Goal: Task Accomplishment & Management: Manage account settings

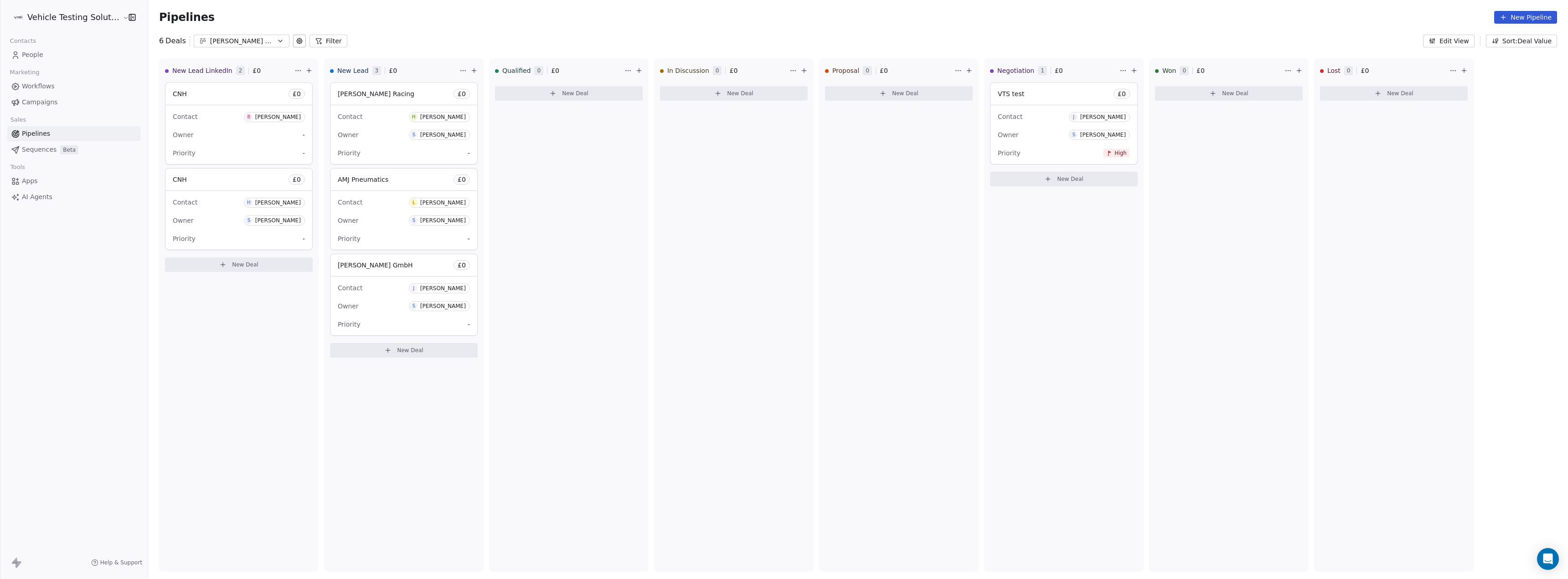
click at [276, 42] on icon "button" at bounding box center [280, 41] width 7 height 7
click at [418, 38] on html "Vehicle Testing Solutions Contacts People Marketing Workflows Campaigns Sales P…" at bounding box center [784, 289] width 1568 height 579
click at [1518, 17] on button "New Pipeline" at bounding box center [1525, 17] width 63 height 13
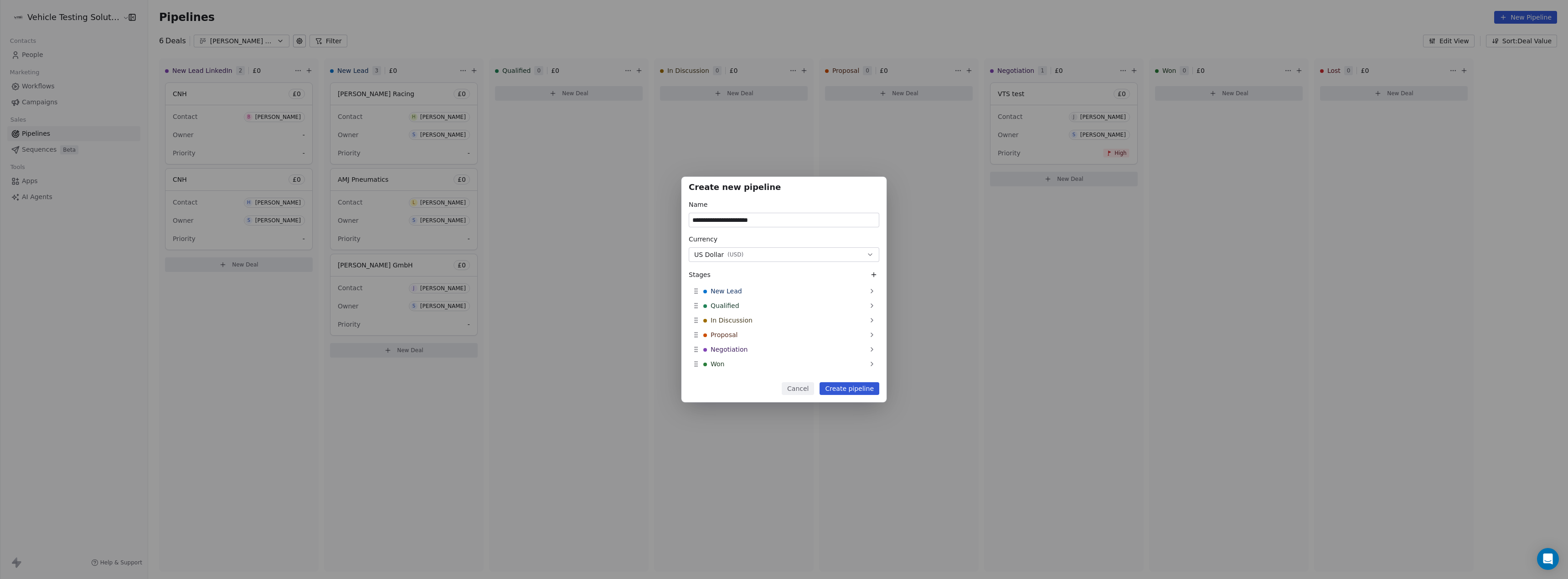
type input "**********"
click at [740, 247] on div "Currency US Dollar ( USD )" at bounding box center [784, 248] width 191 height 27
click at [738, 255] on span "( USD )" at bounding box center [736, 255] width 16 height 7
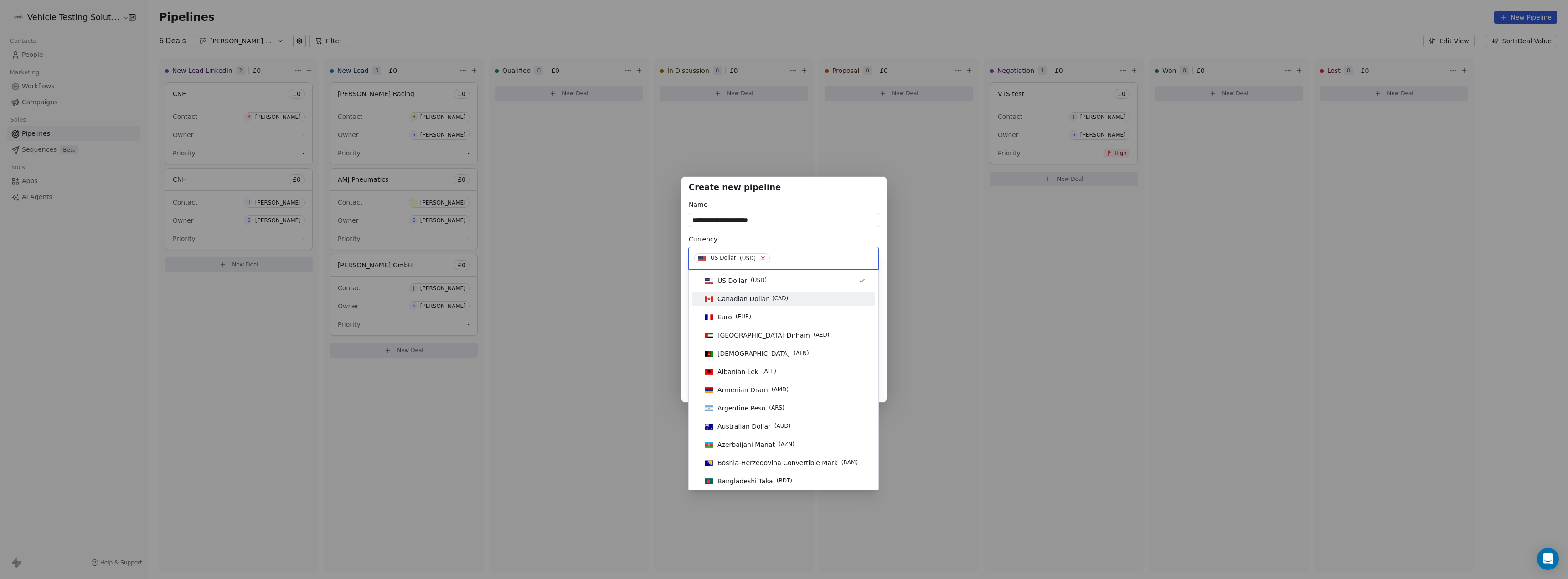
click at [760, 260] on icon at bounding box center [763, 258] width 6 height 6
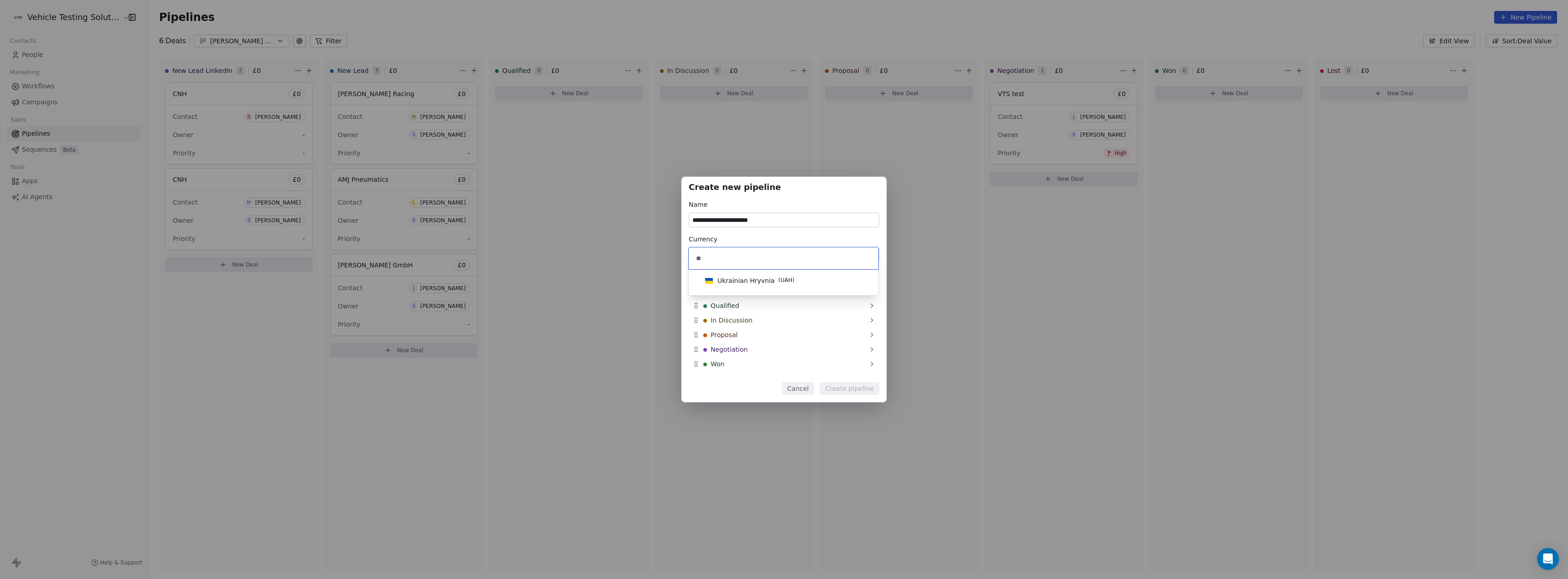
type input "*"
type input "***"
click at [745, 280] on span "British Pound Sterling" at bounding box center [752, 281] width 69 height 9
click at [857, 388] on button "Create pipeline" at bounding box center [849, 388] width 60 height 13
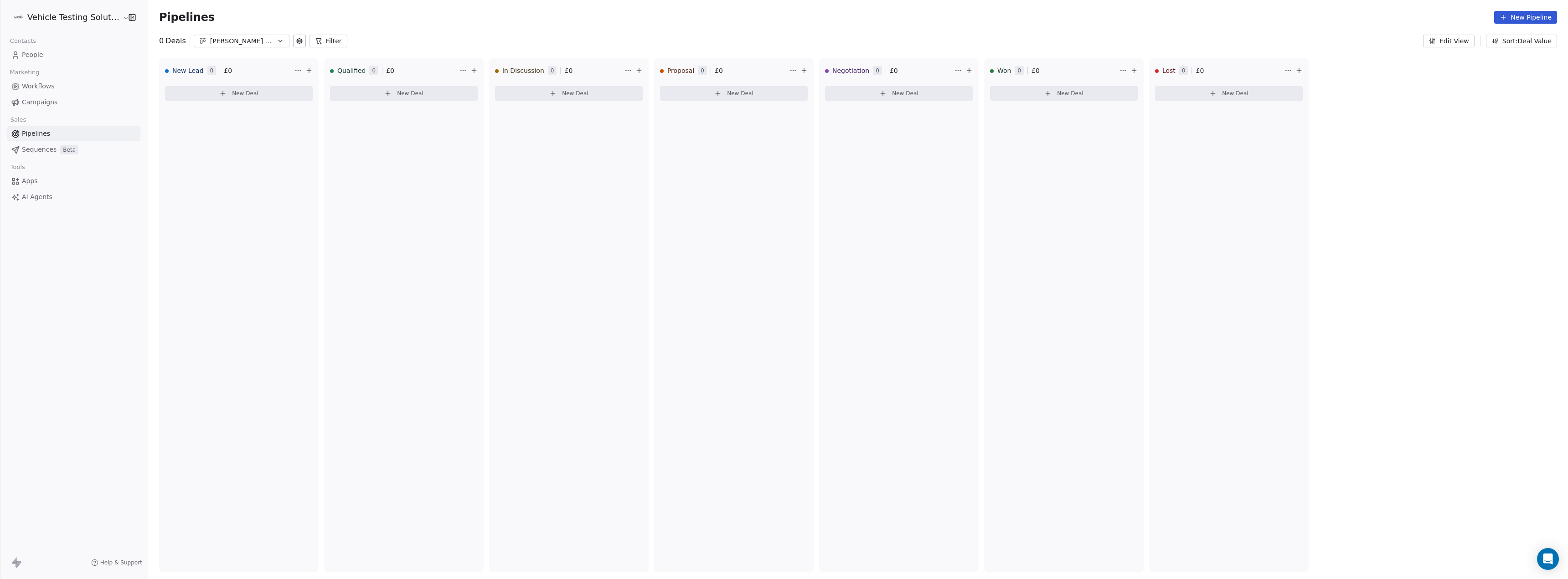
click at [317, 41] on icon at bounding box center [319, 41] width 5 height 5
click at [114, 11] on icon at bounding box center [113, 11] width 7 height 7
click at [283, 46] on div "0 Deals [PERSON_NAME] & [PERSON_NAME]'s Pipeline Filter" at bounding box center [253, 41] width 188 height 13
click at [293, 45] on button at bounding box center [299, 41] width 13 height 13
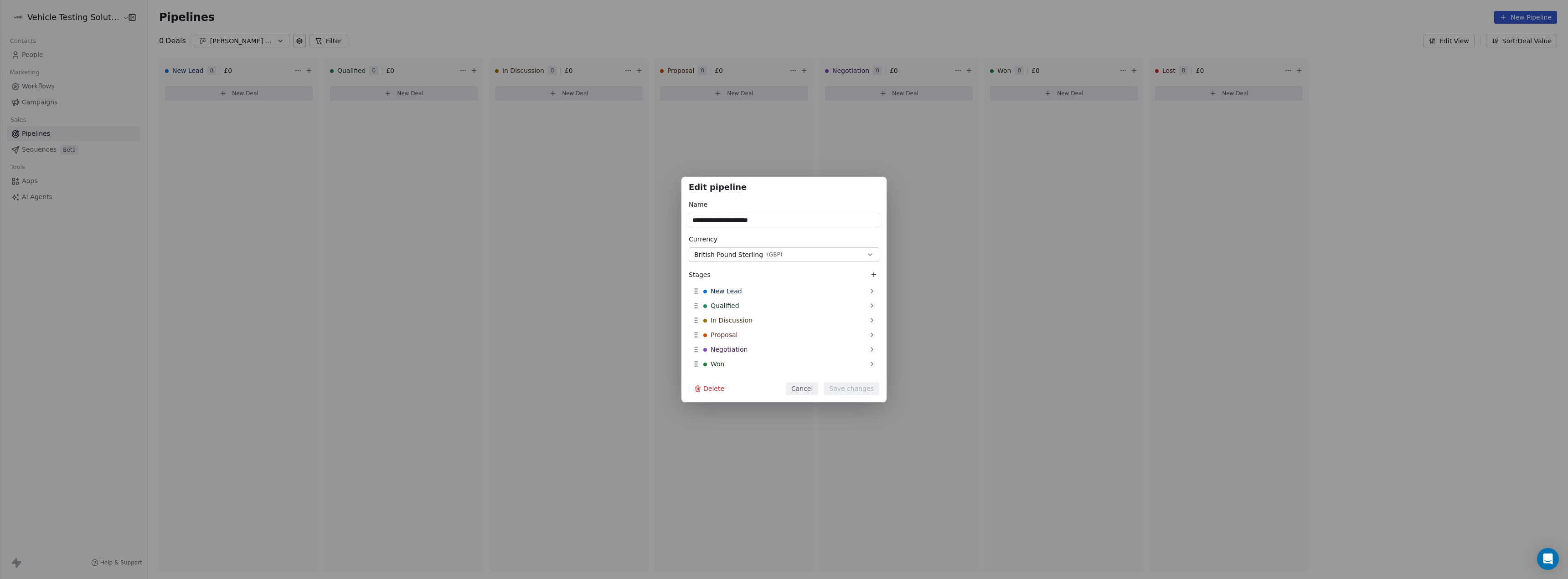
click at [873, 276] on icon at bounding box center [874, 274] width 7 height 7
type input "*"
type input "**********"
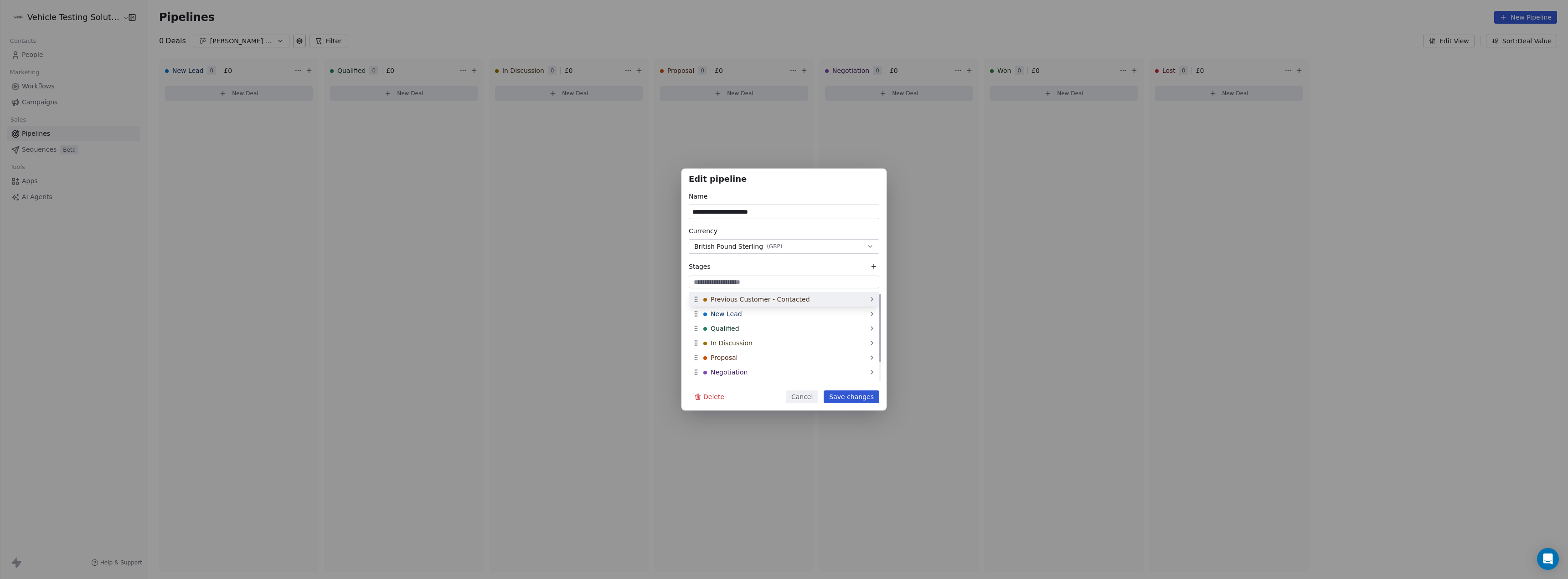
drag, startPoint x: 695, startPoint y: 377, endPoint x: 689, endPoint y: 298, distance: 79.2
click at [689, 298] on div "Previous Customer - Contacted" at bounding box center [784, 299] width 191 height 15
click at [857, 397] on button "Save changes" at bounding box center [852, 396] width 56 height 13
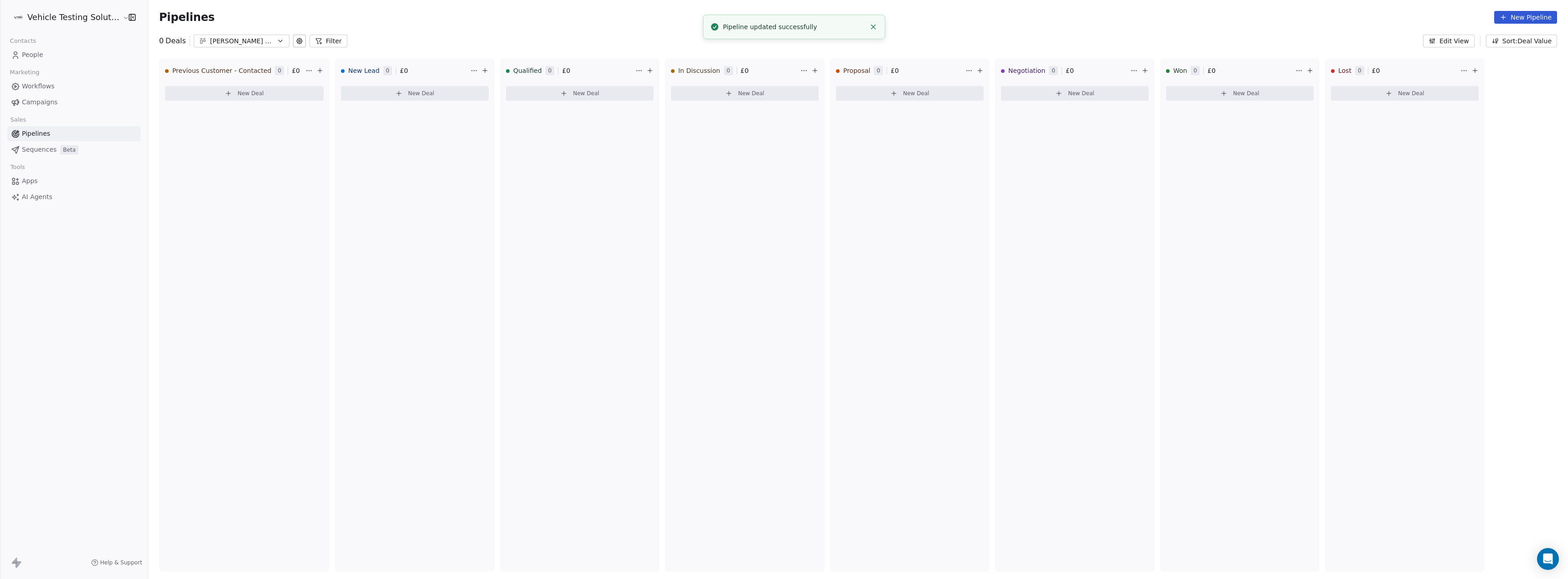
click at [273, 95] on button "New Deal" at bounding box center [244, 94] width 159 height 15
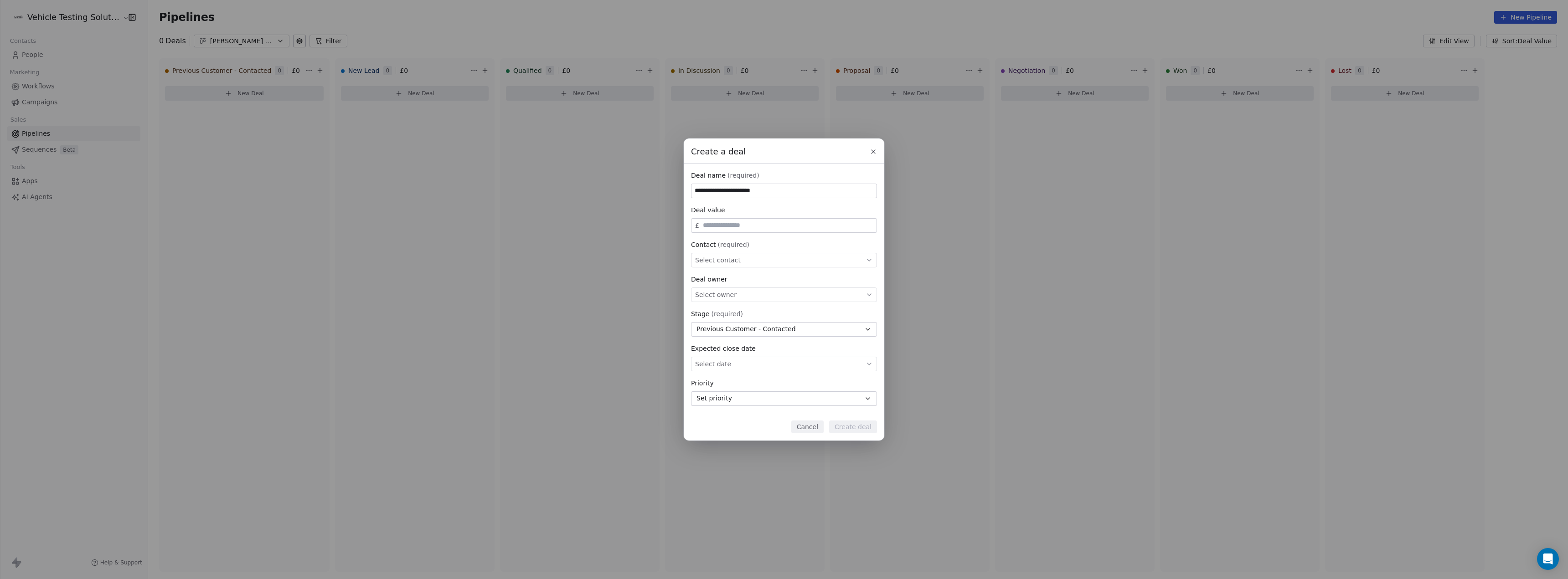
type input "**********"
click at [709, 224] on input "text" at bounding box center [787, 225] width 173 height 7
click at [735, 260] on span "Select contact" at bounding box center [718, 260] width 46 height 9
click at [585, 222] on div "**********" at bounding box center [784, 289] width 1568 height 302
click at [740, 258] on div "Select contact" at bounding box center [784, 260] width 186 height 15
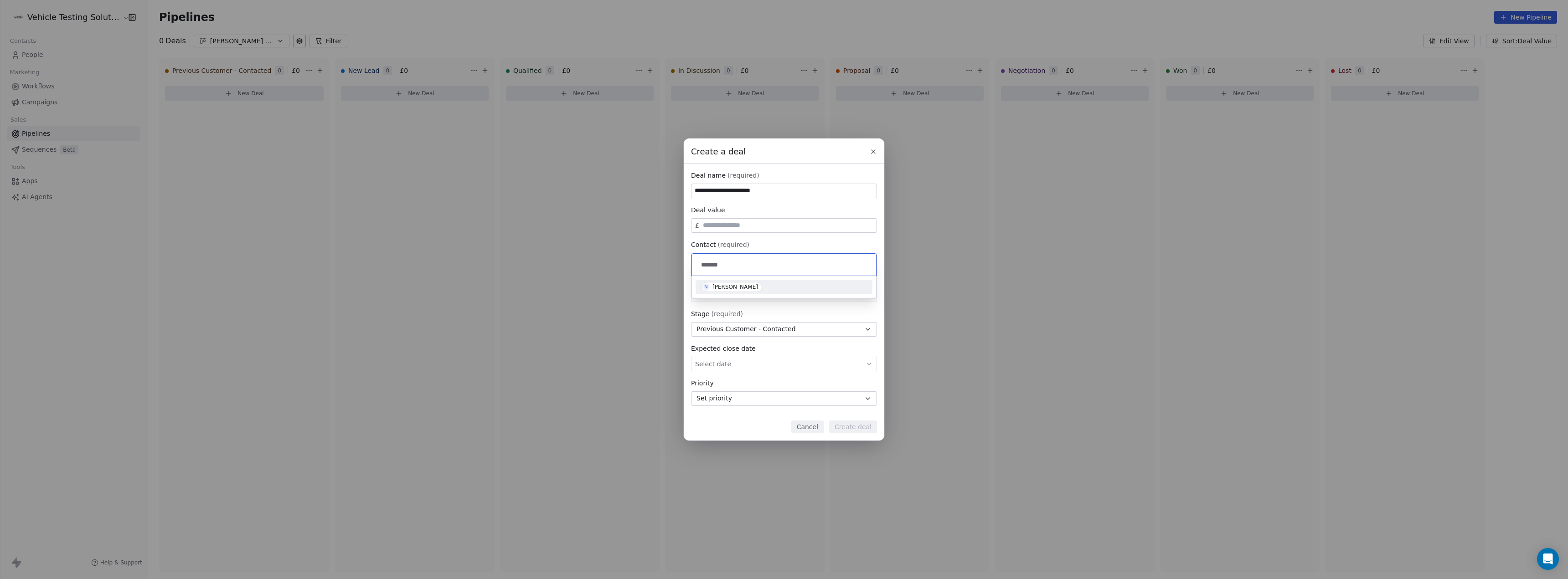
type input "*******"
click at [746, 287] on div "[PERSON_NAME]" at bounding box center [735, 287] width 46 height 6
click at [748, 290] on div "Select owner" at bounding box center [784, 295] width 186 height 15
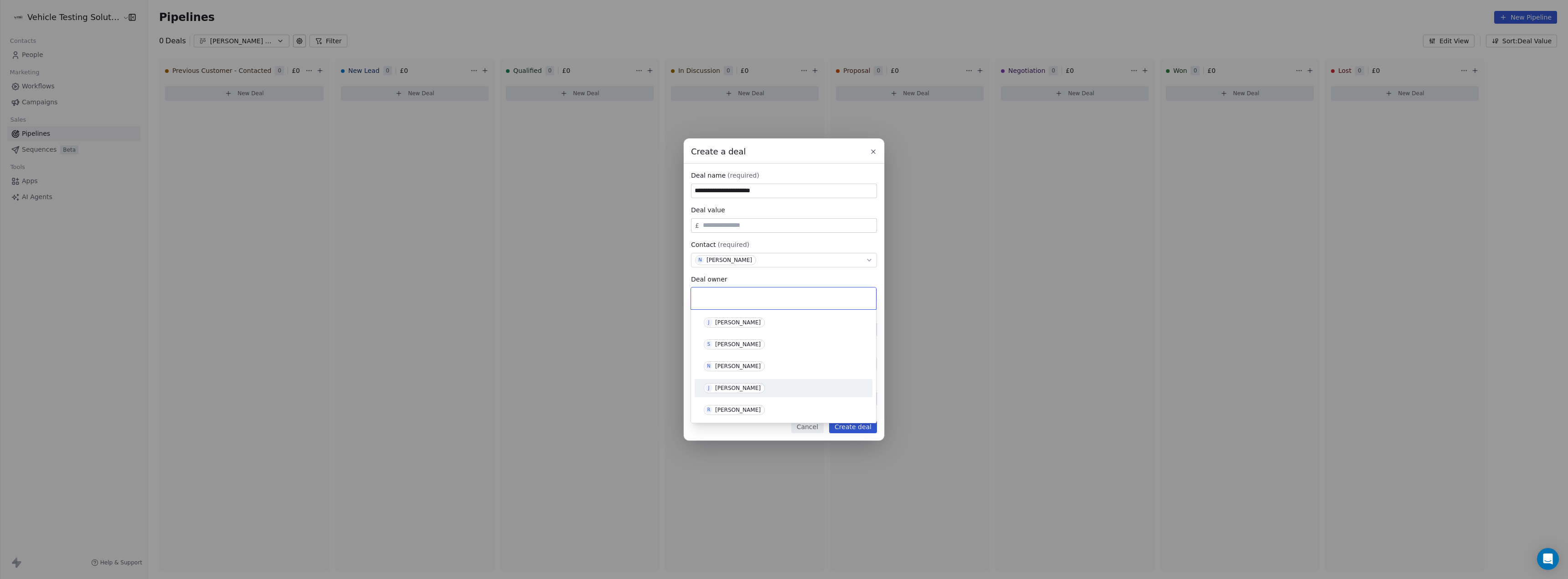
click at [740, 385] on div "[PERSON_NAME]" at bounding box center [738, 388] width 46 height 6
click at [781, 397] on button "Set priority" at bounding box center [784, 398] width 186 height 15
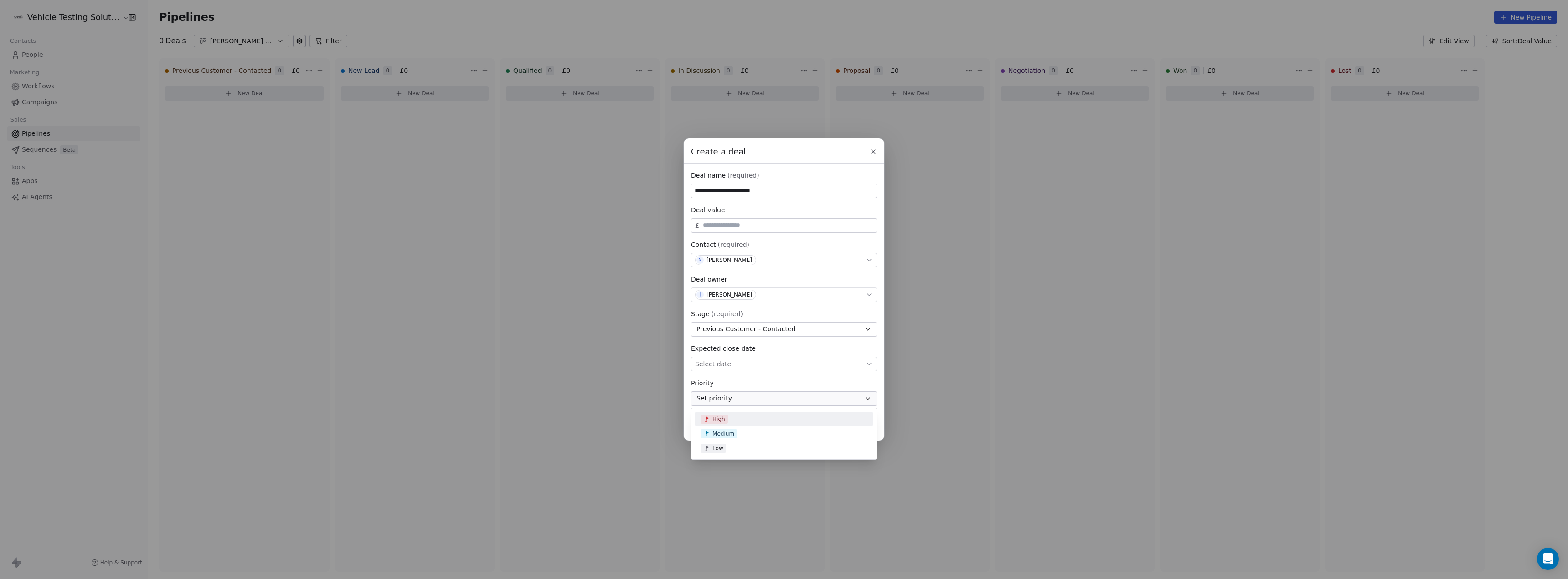
click at [731, 419] on div "High" at bounding box center [784, 419] width 167 height 9
click at [863, 429] on button "Create deal" at bounding box center [853, 427] width 48 height 13
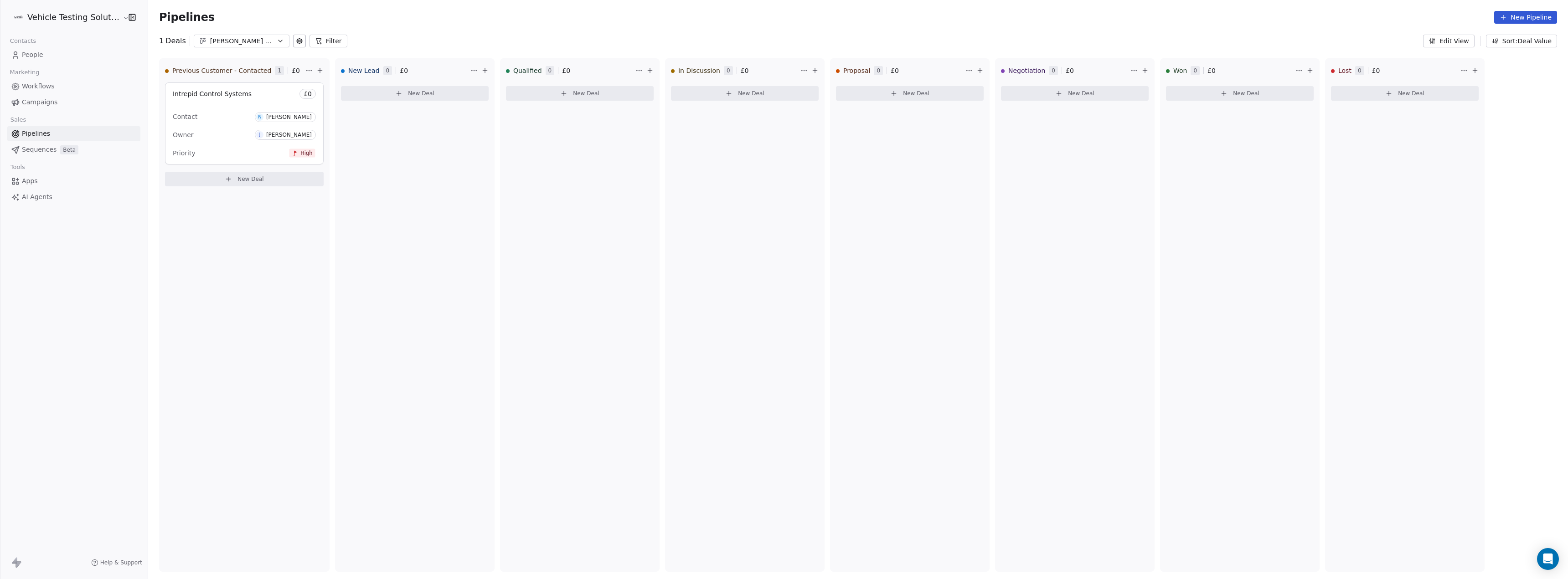
click at [225, 147] on div "Priority High" at bounding box center [244, 153] width 143 height 15
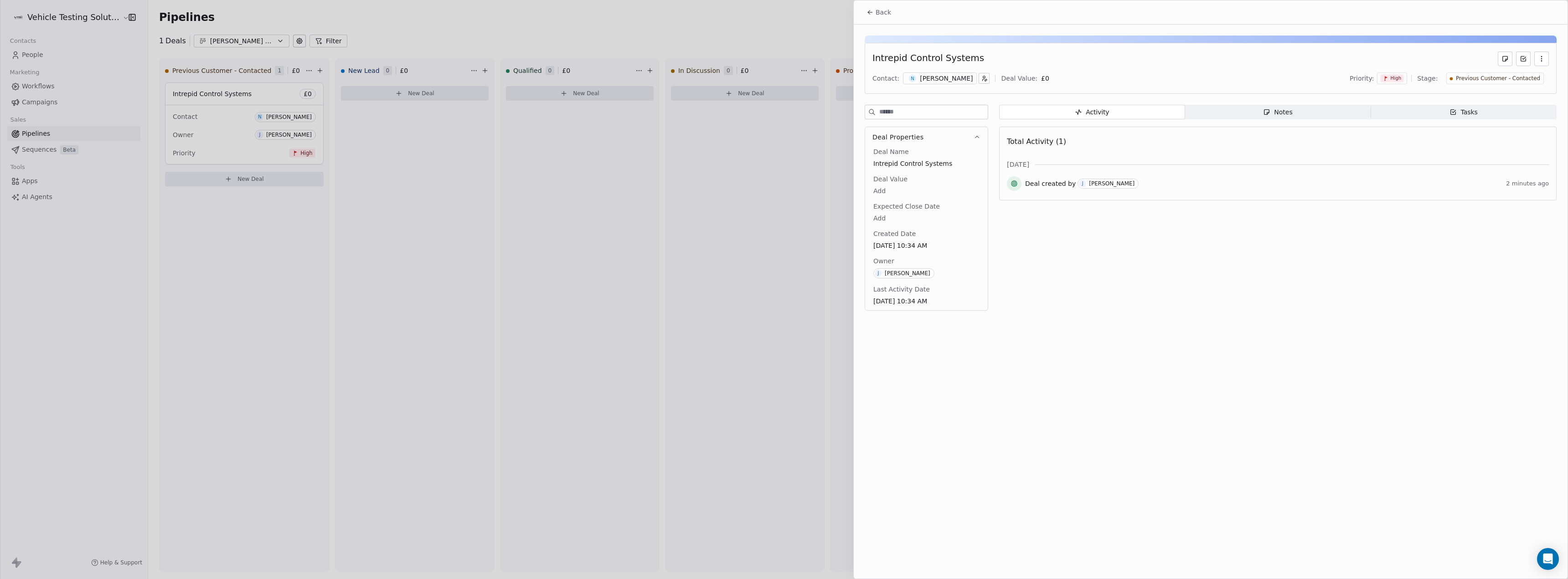
click at [1305, 115] on span "Notes Notes" at bounding box center [1277, 112] width 186 height 15
click at [1282, 244] on div "No Notes Note down key insights and details about the contact Create a Note" at bounding box center [1278, 208] width 542 height 112
click at [1282, 235] on span "Create a Note" at bounding box center [1284, 236] width 44 height 9
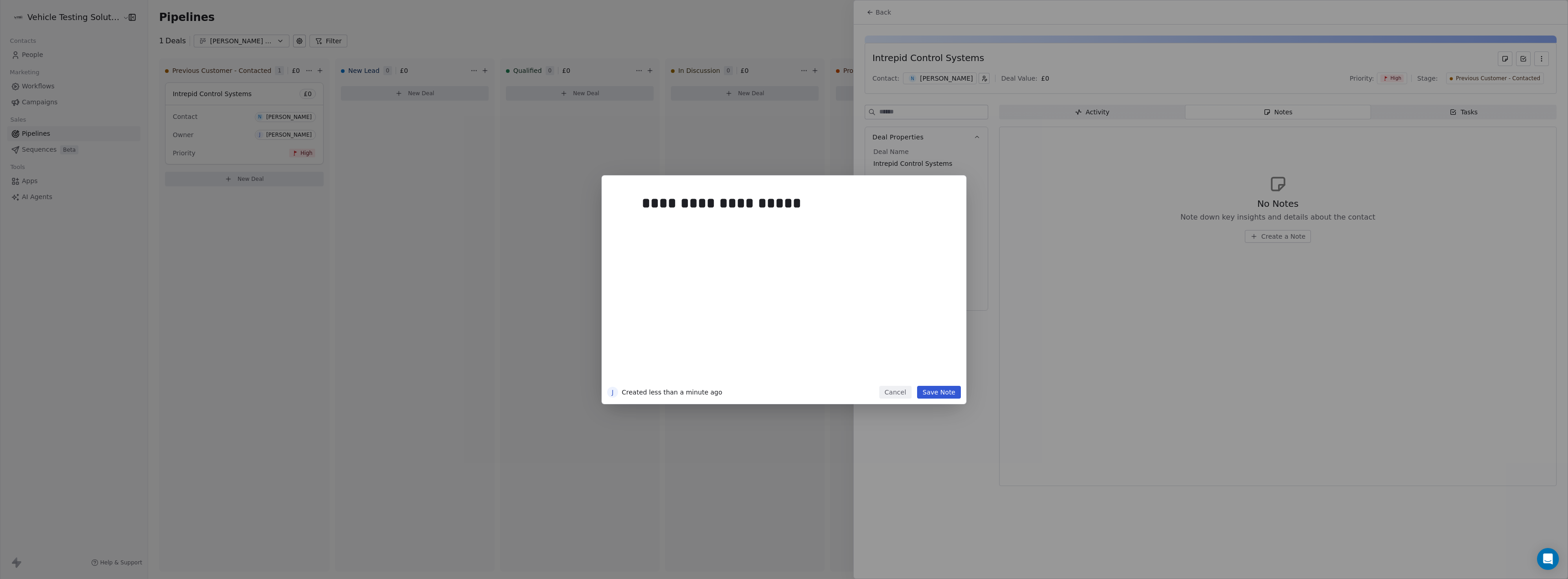
click at [937, 398] on div "**********" at bounding box center [784, 289] width 365 height 229
click at [937, 389] on button "Save Note" at bounding box center [939, 392] width 44 height 13
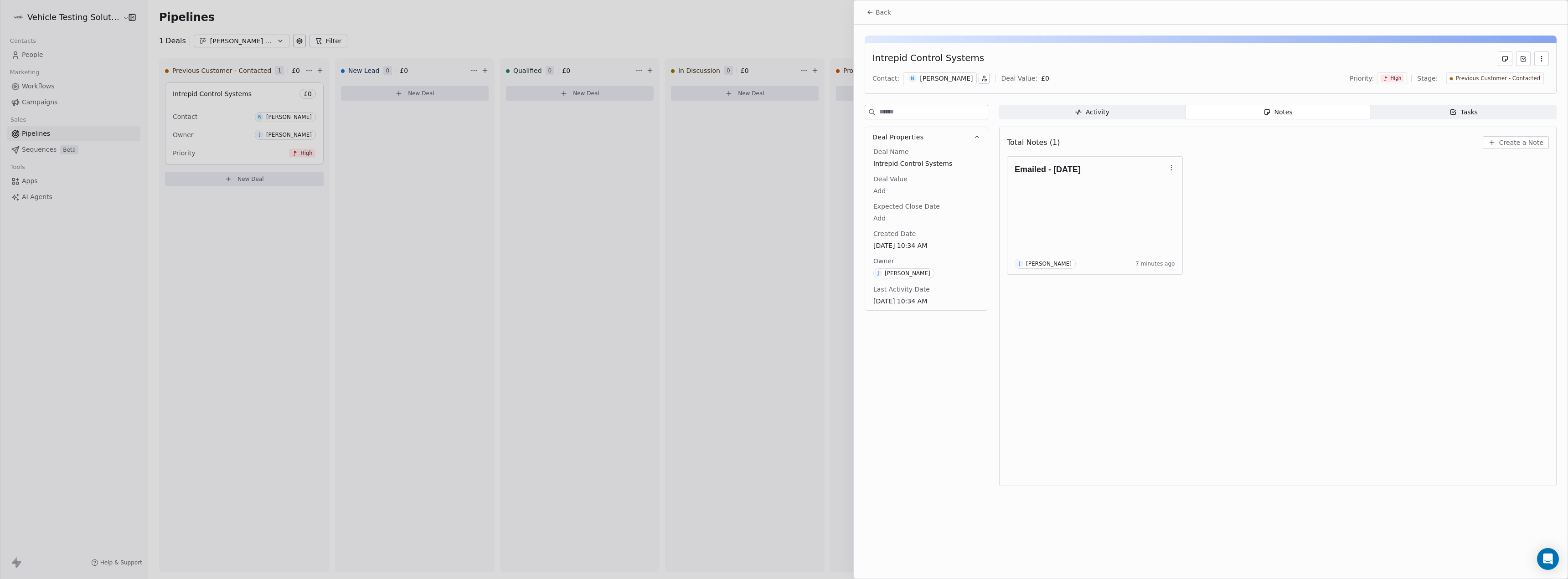
click at [1335, 319] on div "Total Notes (1) Create a Note Emailed - [DATE] J [PERSON_NAME] 7 minutes ago" at bounding box center [1278, 306] width 542 height 348
click at [1436, 110] on span "Tasks Tasks" at bounding box center [1463, 112] width 186 height 15
click at [1274, 248] on div "No Tasks Create and accomplish important tasks Create a Task" at bounding box center [1278, 208] width 542 height 112
click at [1274, 239] on span "Create a Task" at bounding box center [1282, 236] width 43 height 9
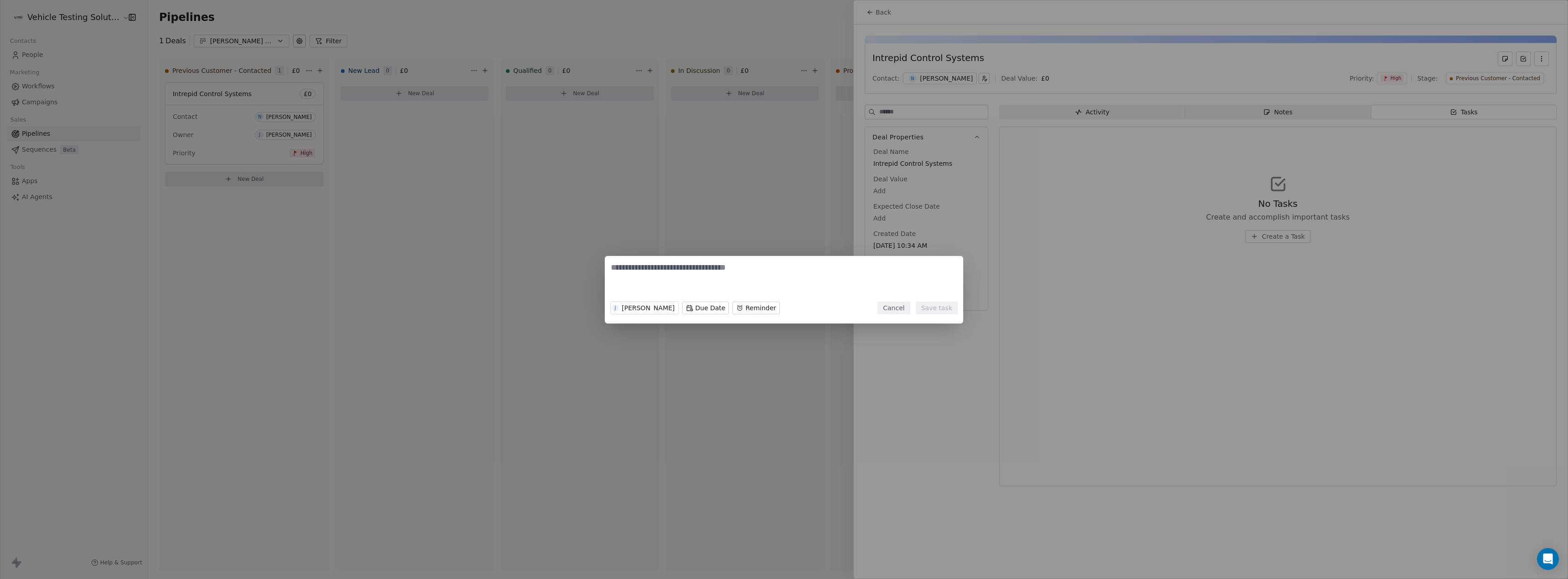
click at [671, 269] on textarea at bounding box center [784, 280] width 346 height 36
click at [900, 310] on button "Cancel" at bounding box center [894, 308] width 32 height 13
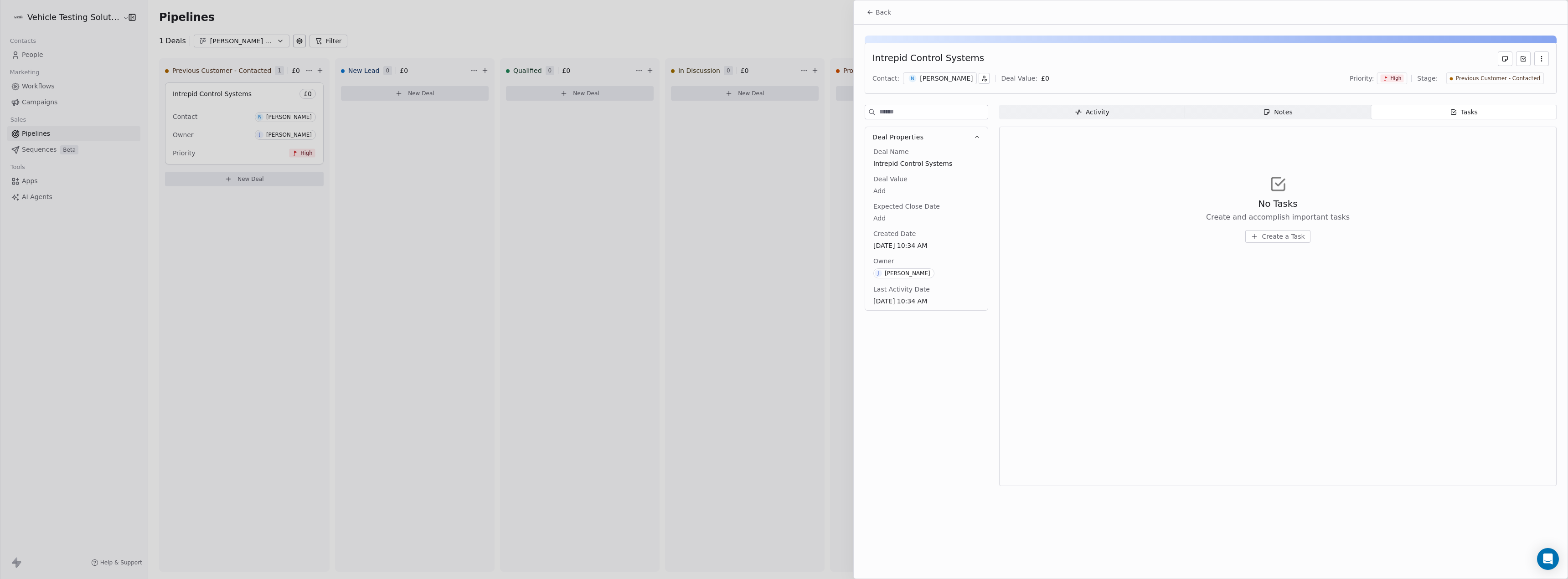
click at [1137, 105] on span "Activity Activity" at bounding box center [1092, 112] width 186 height 15
click at [592, 189] on div at bounding box center [784, 289] width 1568 height 579
